Goal: Transaction & Acquisition: Download file/media

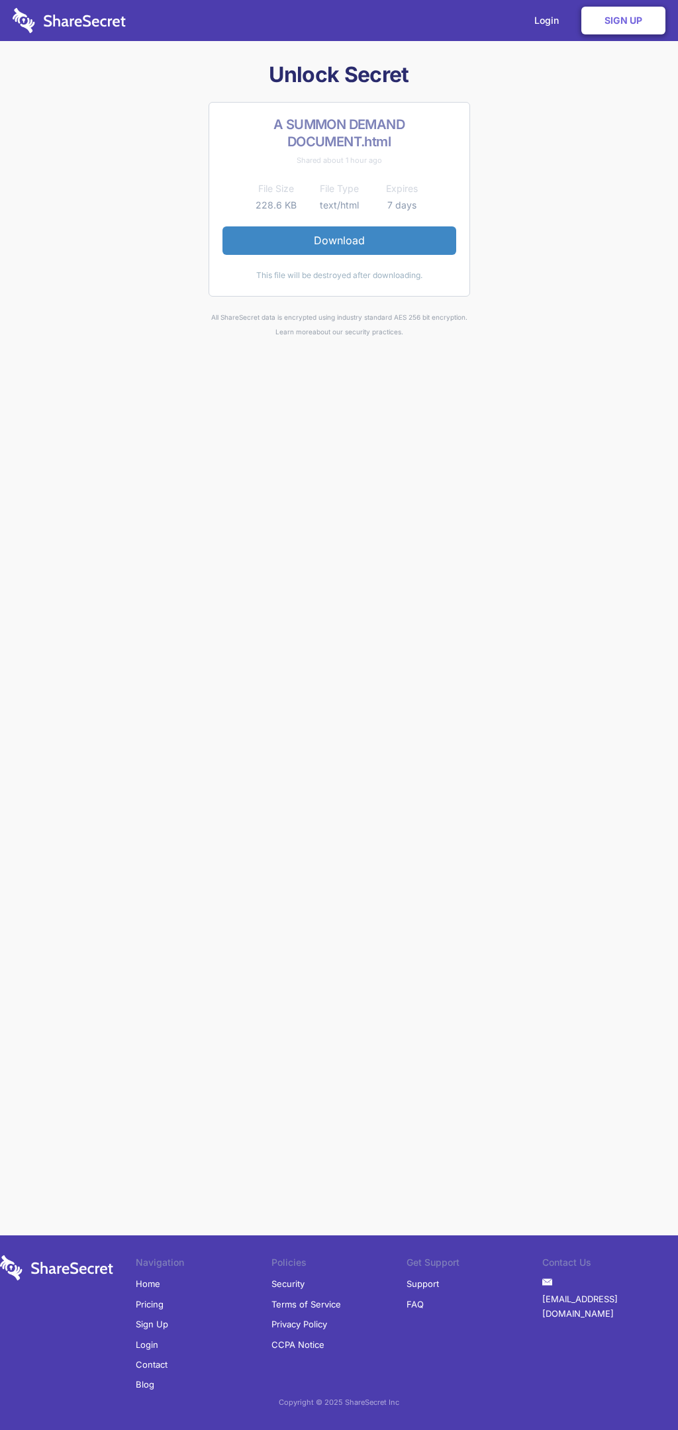
click at [339, 240] on link "Download" at bounding box center [339, 240] width 234 height 28
